Goal: Task Accomplishment & Management: Complete application form

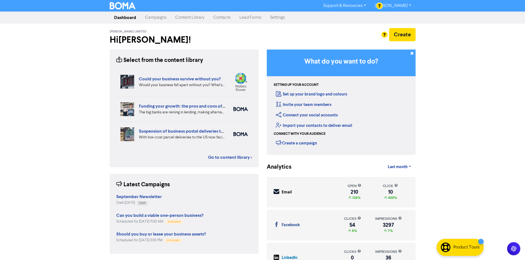
click at [222, 17] on link "Contacts" at bounding box center [222, 17] width 26 height 11
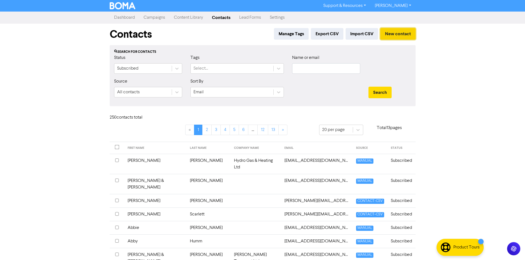
click at [404, 34] on button "New contact" at bounding box center [397, 34] width 35 height 12
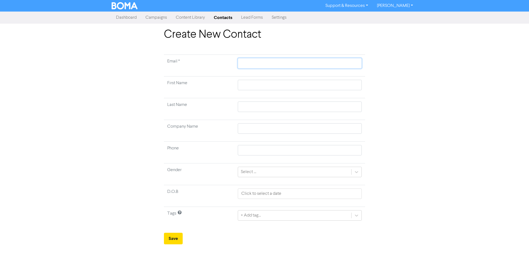
click at [246, 64] on input "text" at bounding box center [300, 63] width 124 height 10
paste input "[EMAIL_ADDRESS][DOMAIN_NAME]"
type input "[EMAIL_ADDRESS][DOMAIN_NAME]"
type input "J"
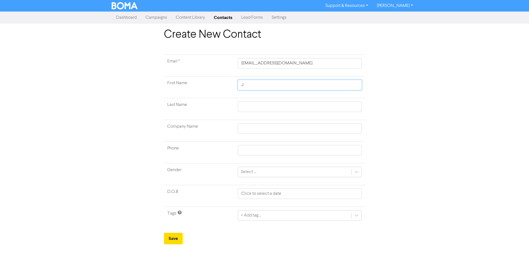
type input "[PERSON_NAME]"
type input "Jar"
type input "Jarr"
type input "Jar"
type input "Jaro"
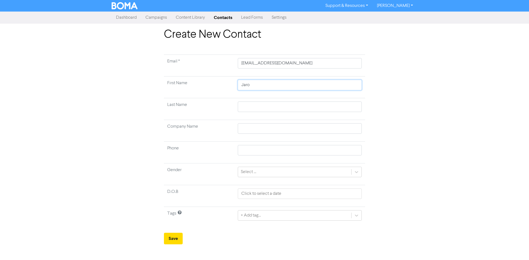
type input "Jaron"
type input "M"
type input "Mo"
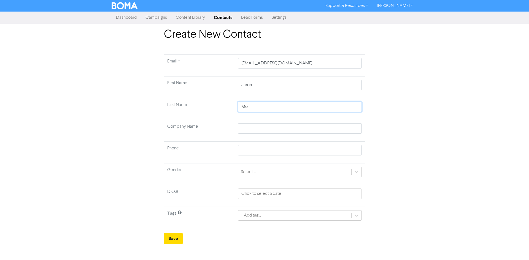
type input "Mof"
type input "Moff"
type input "[PERSON_NAME]"
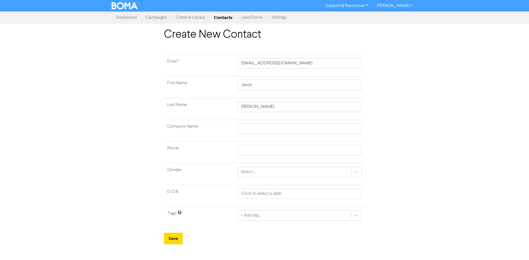
click at [256, 217] on div "+ Add tag..." at bounding box center [300, 215] width 124 height 10
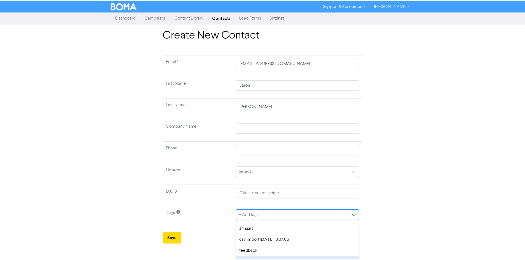
scroll to position [42, 0]
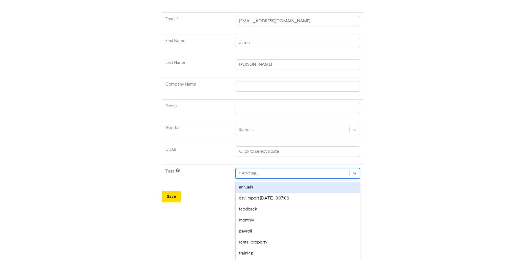
click at [255, 188] on div "annuals" at bounding box center [298, 187] width 124 height 11
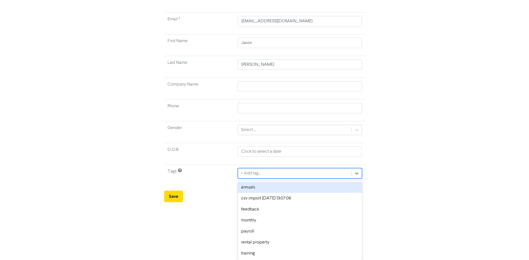
scroll to position [0, 0]
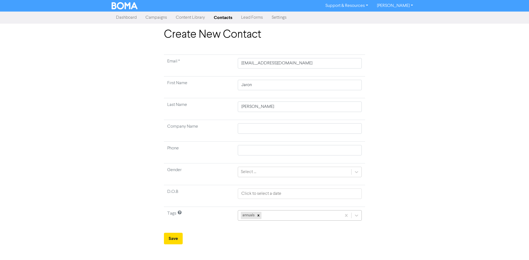
click at [274, 213] on div "annuals" at bounding box center [300, 215] width 124 height 10
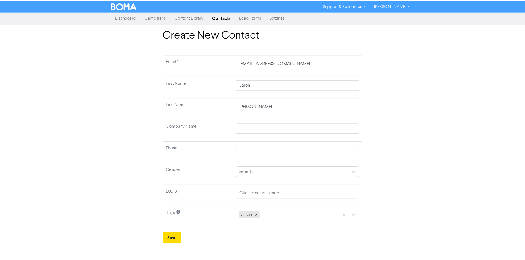
scroll to position [31, 0]
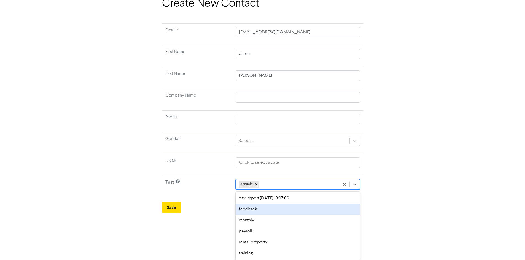
click at [274, 215] on div "feedback" at bounding box center [298, 209] width 124 height 11
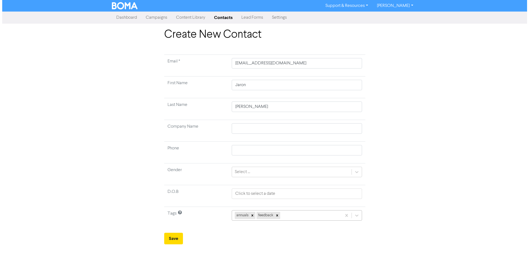
scroll to position [0, 0]
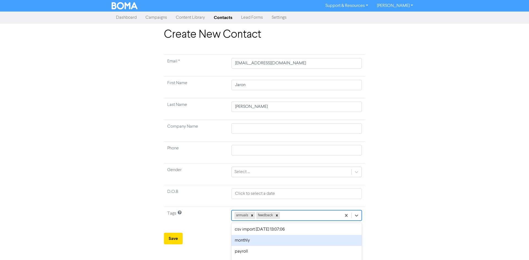
click at [288, 215] on div "option monthly focused, 4 of 7. 5 results available. Use Up and Down to choose …" at bounding box center [296, 215] width 130 height 10
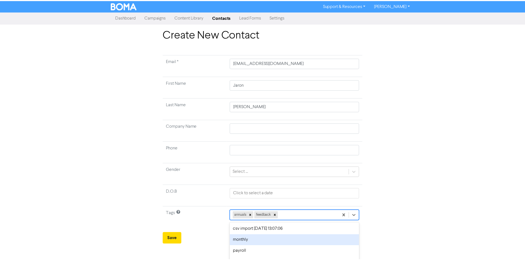
scroll to position [20, 0]
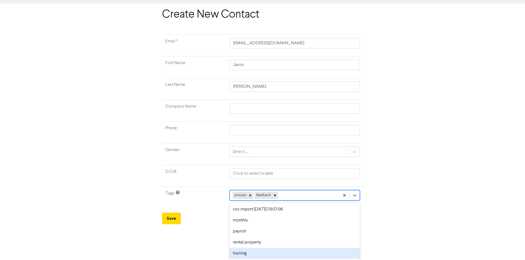
click at [273, 253] on div "training" at bounding box center [294, 253] width 130 height 11
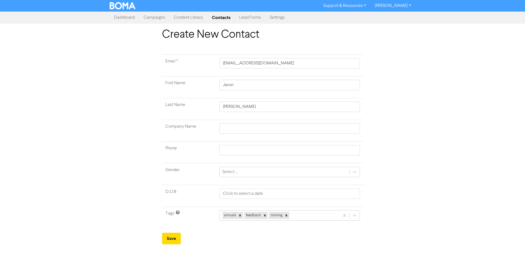
scroll to position [0, 0]
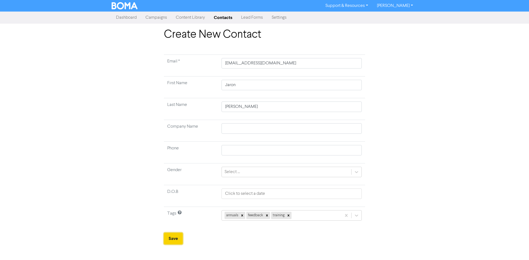
click at [175, 237] on button "Save" at bounding box center [173, 239] width 19 height 12
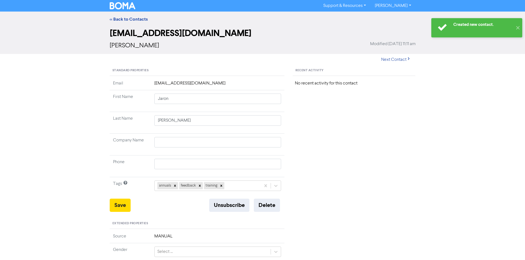
click at [126, 5] on img at bounding box center [123, 5] width 26 height 7
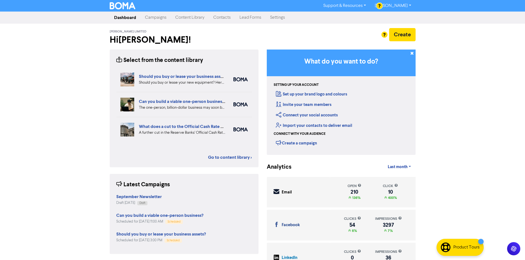
click at [221, 17] on link "Contacts" at bounding box center [222, 17] width 26 height 11
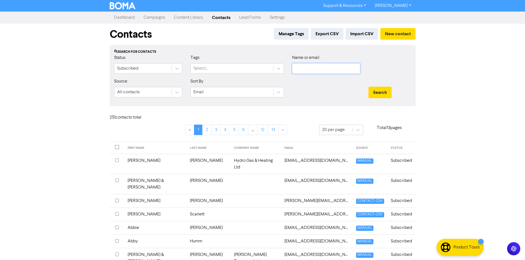
click at [299, 64] on input "text" at bounding box center [326, 68] width 68 height 10
type input "jaron"
click at [368, 87] on button "Search" at bounding box center [379, 93] width 23 height 12
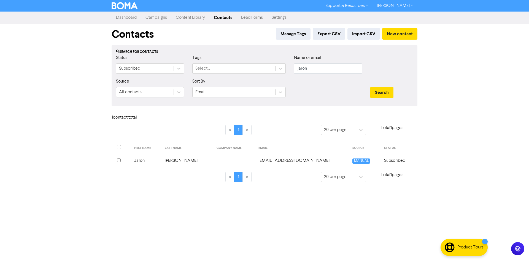
click at [120, 161] on input "checkbox" at bounding box center [119, 161] width 4 height 4
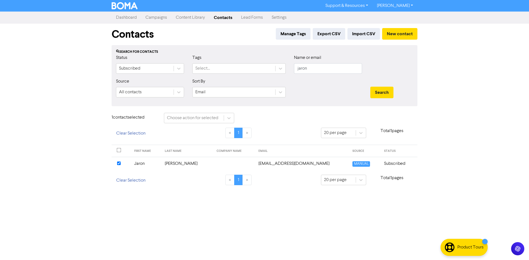
click at [147, 165] on td "Jaron" at bounding box center [146, 163] width 31 height 13
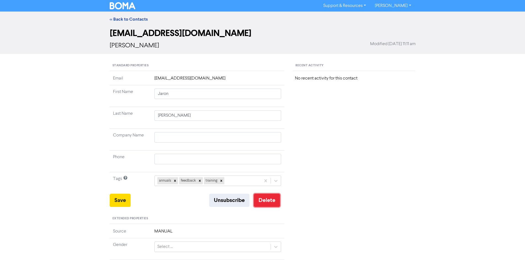
click at [266, 201] on button "Delete" at bounding box center [267, 200] width 26 height 13
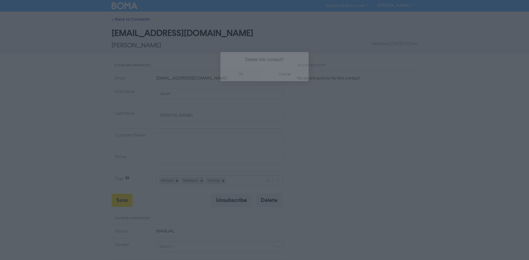
click at [246, 75] on button "ok" at bounding box center [240, 74] width 41 height 14
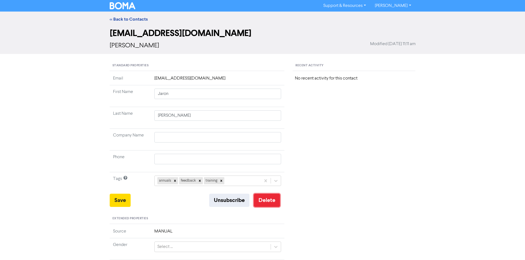
click at [272, 200] on button "Delete" at bounding box center [267, 200] width 26 height 13
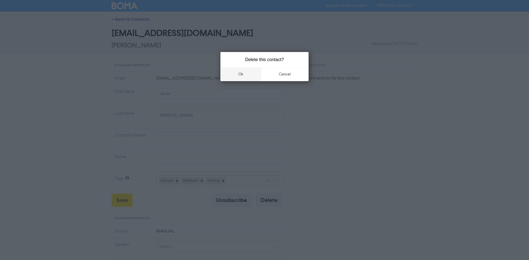
click at [242, 72] on button "ok" at bounding box center [240, 74] width 41 height 14
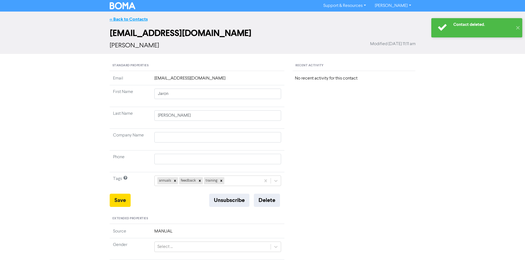
click at [132, 18] on link "<< Back to Contacts" at bounding box center [129, 20] width 38 height 6
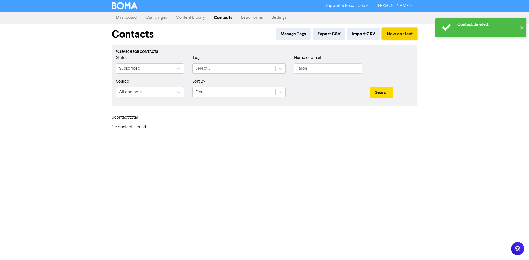
click at [391, 30] on button "New contact" at bounding box center [399, 34] width 35 height 12
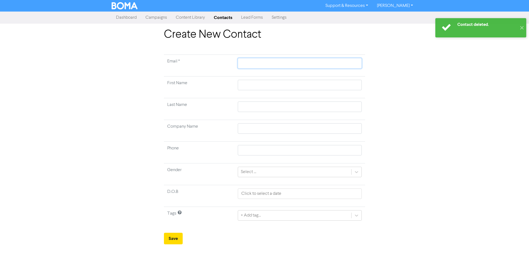
click at [278, 61] on input "text" at bounding box center [300, 63] width 124 height 10
type input "J"
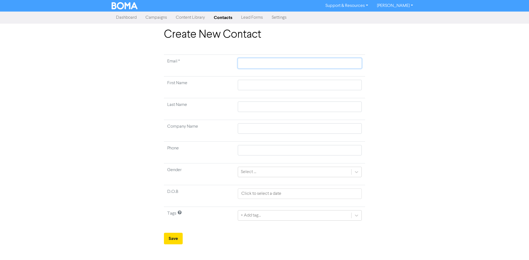
paste input "[EMAIL_ADDRESS][DOMAIN_NAME]"
type input "[EMAIL_ADDRESS][DOMAIN_NAME]"
type input "J"
type input "[PERSON_NAME]"
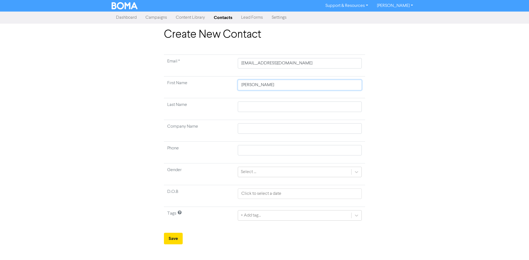
type input "[PERSON_NAME]"
type input "Jaso"
type input "[PERSON_NAME]"
type input "M"
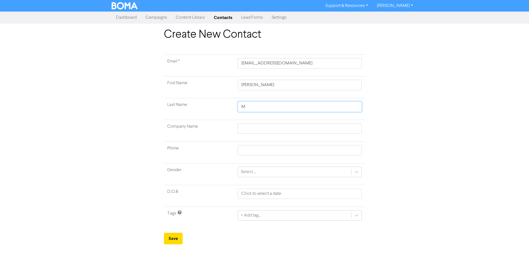
type input "Mo"
type input "Mod"
type input "Mo"
type input "Mof"
type input "Moff"
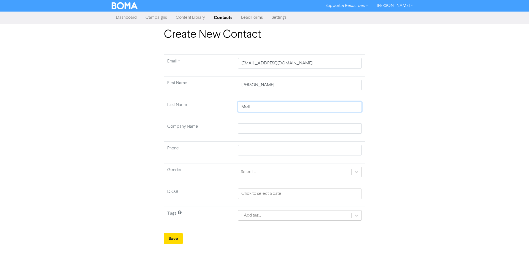
type input "[PERSON_NAME]"
click at [260, 216] on div "+ Add tag..." at bounding box center [300, 215] width 124 height 10
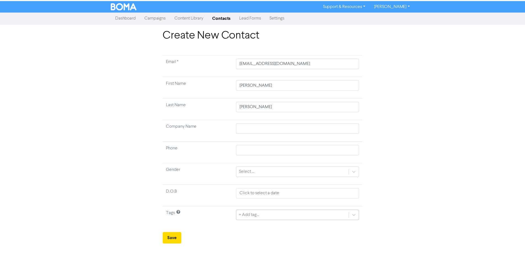
scroll to position [42, 0]
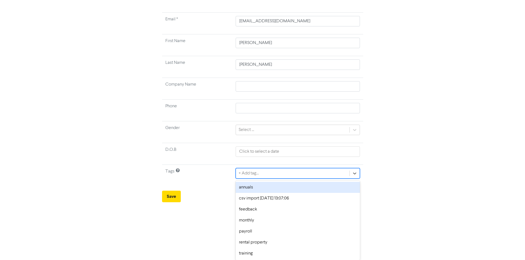
click at [263, 185] on div "annuals" at bounding box center [298, 187] width 124 height 11
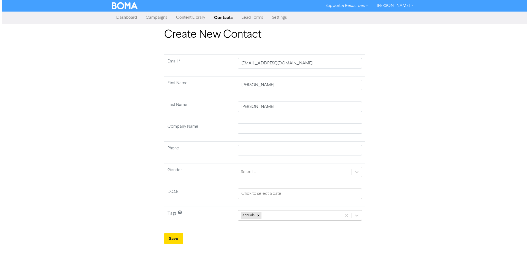
scroll to position [0, 0]
click at [277, 213] on div "annuals" at bounding box center [300, 215] width 124 height 10
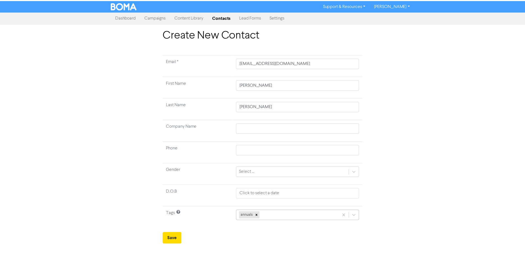
scroll to position [31, 0]
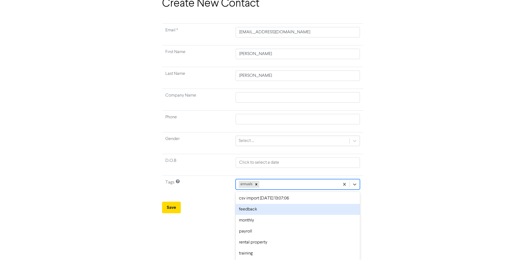
click at [277, 210] on div "feedback" at bounding box center [298, 209] width 124 height 11
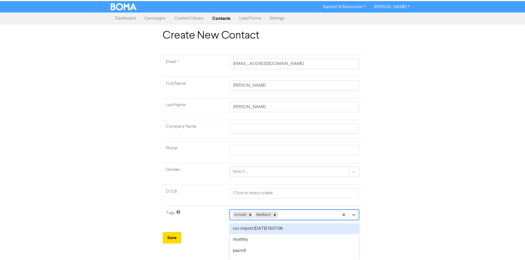
scroll to position [20, 0]
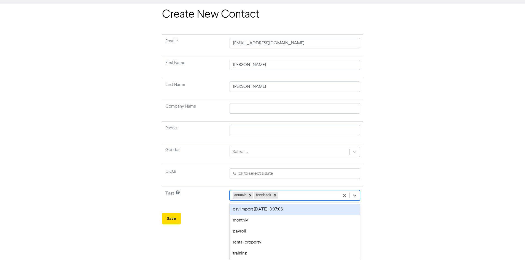
click at [292, 201] on div "option csv import [DATE] 13:07:06 focused, 2 of 7. 5 results available. Use Up …" at bounding box center [294, 195] width 130 height 10
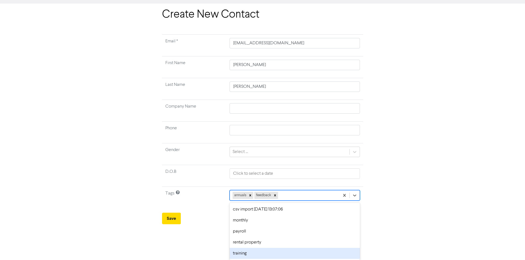
click at [283, 251] on div "training" at bounding box center [294, 253] width 130 height 11
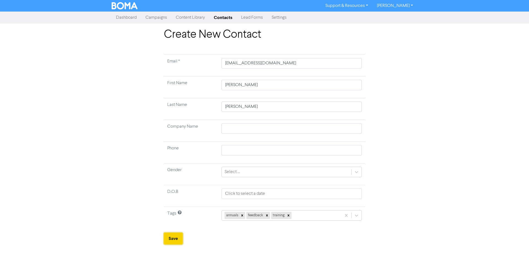
click at [178, 237] on button "Save" at bounding box center [173, 239] width 19 height 12
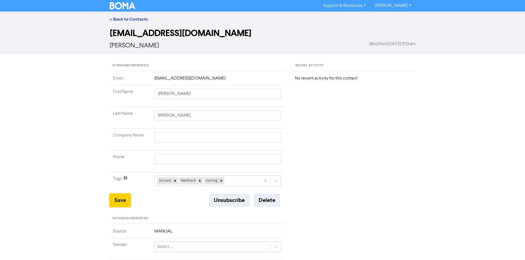
click at [117, 199] on button "Save" at bounding box center [120, 200] width 21 height 13
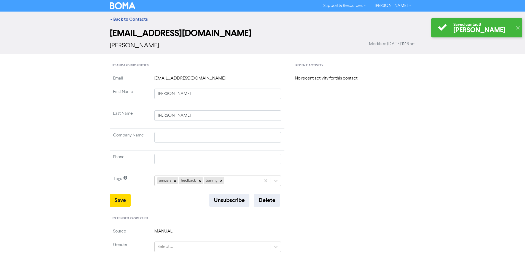
click at [117, 8] on img at bounding box center [123, 5] width 26 height 7
